Goal: Find specific page/section: Find specific page/section

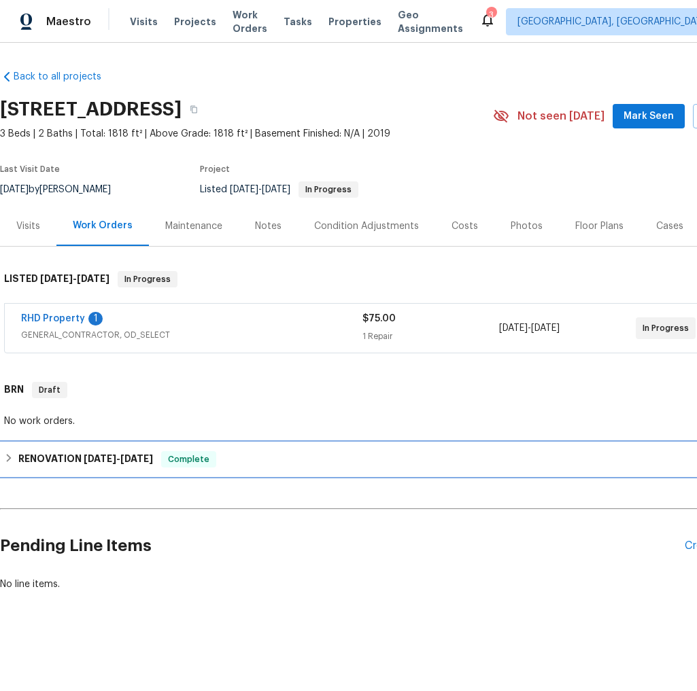
click at [10, 457] on icon at bounding box center [9, 458] width 5 height 8
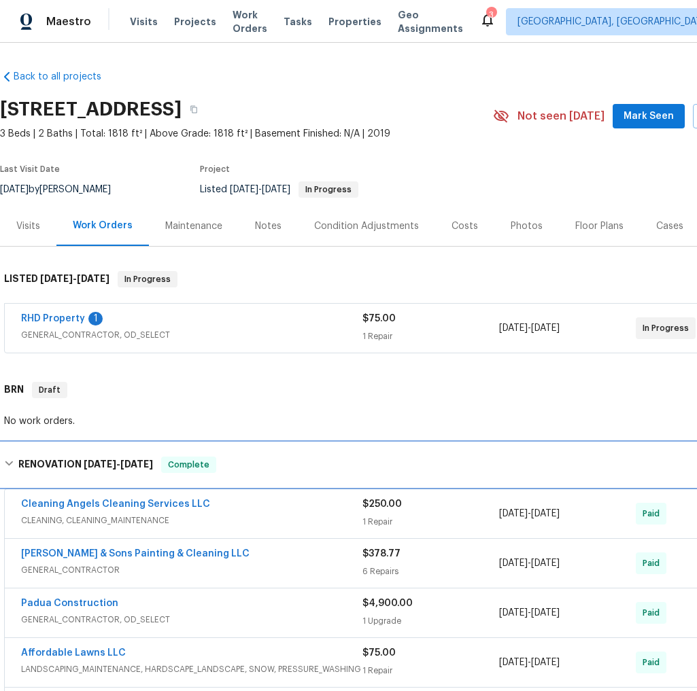
click at [10, 459] on icon at bounding box center [9, 464] width 10 height 10
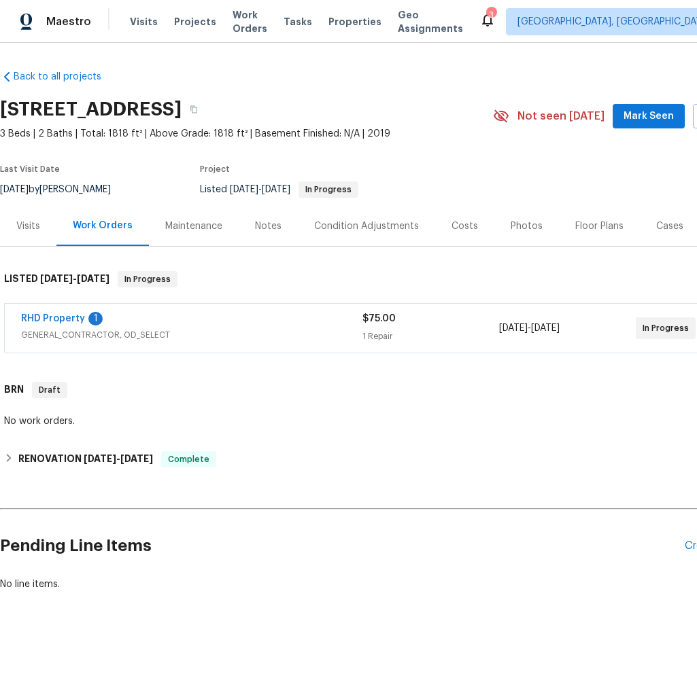
click at [287, 334] on span "GENERAL_CONTRACTOR, OD_SELECT" at bounding box center [191, 335] width 341 height 14
